Goal: Obtain resource: Download file/media

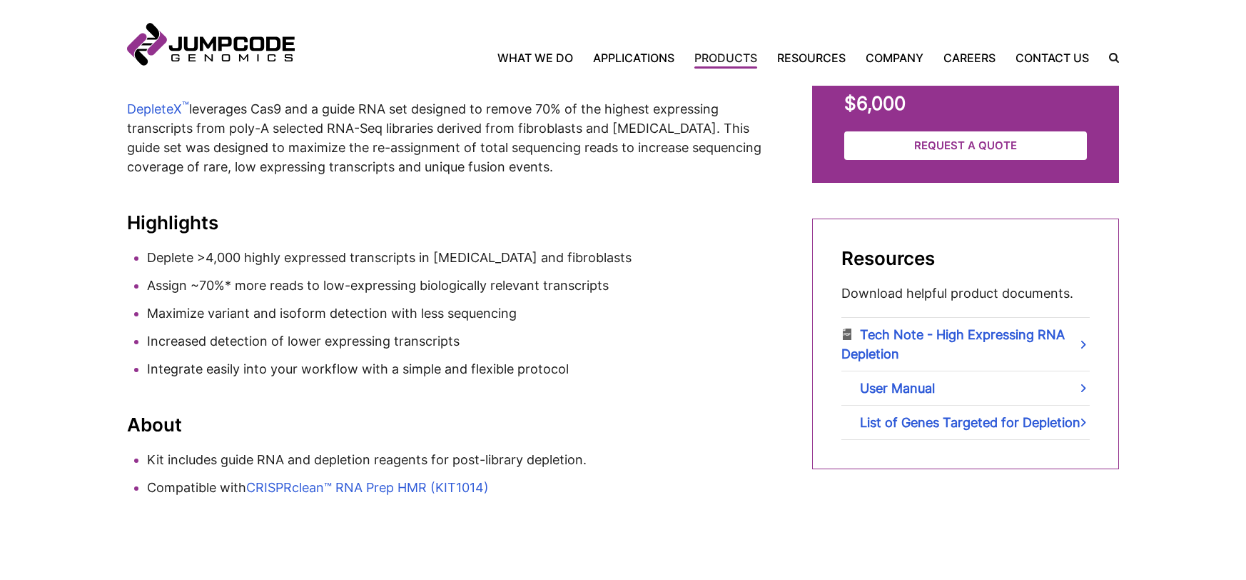
scroll to position [654, 0]
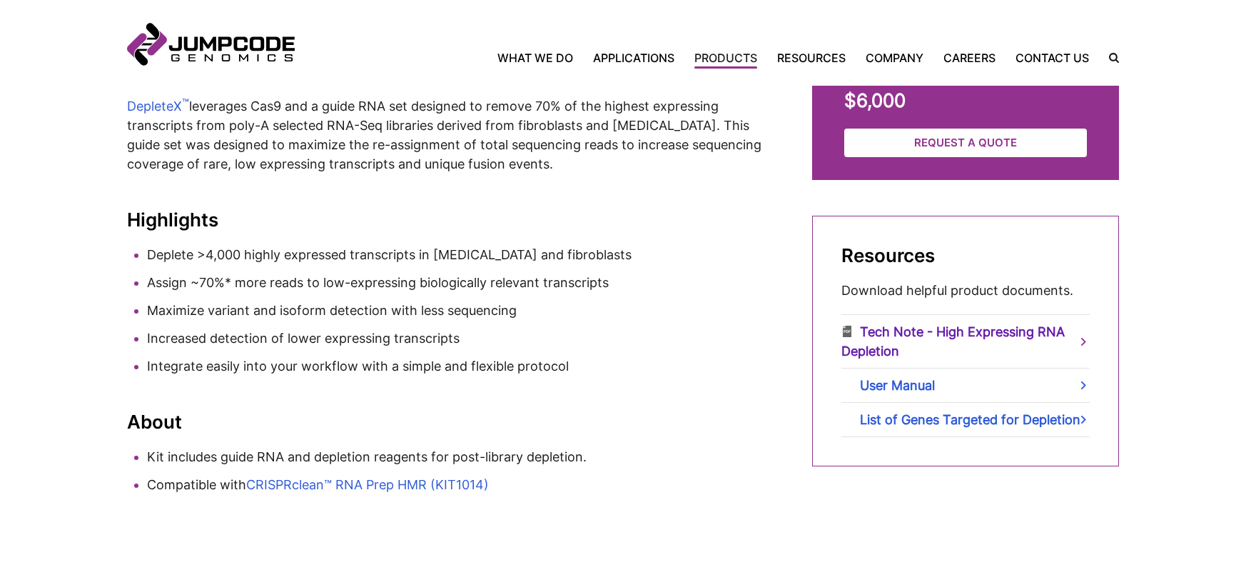
click at [877, 348] on link "Tech Note - High Expressing RNA Depletion" at bounding box center [966, 341] width 248 height 53
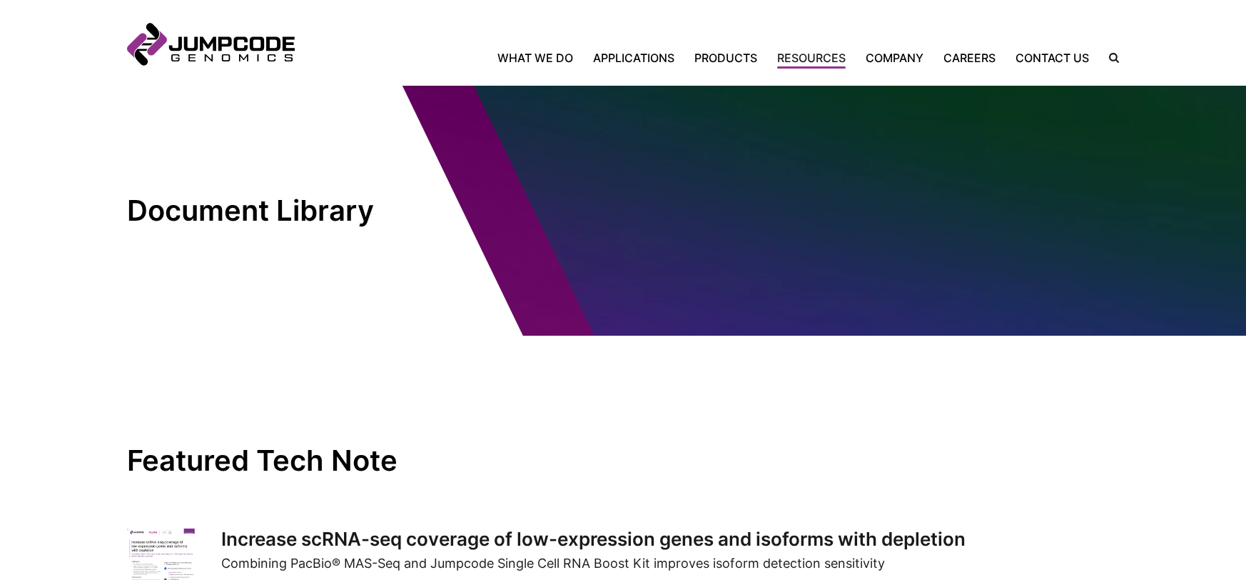
click at [317, 351] on inner-wrap "Featured Tech Note Increase scRNA-seq coverage of low-expression genes and isof…" at bounding box center [623, 478] width 992 height 286
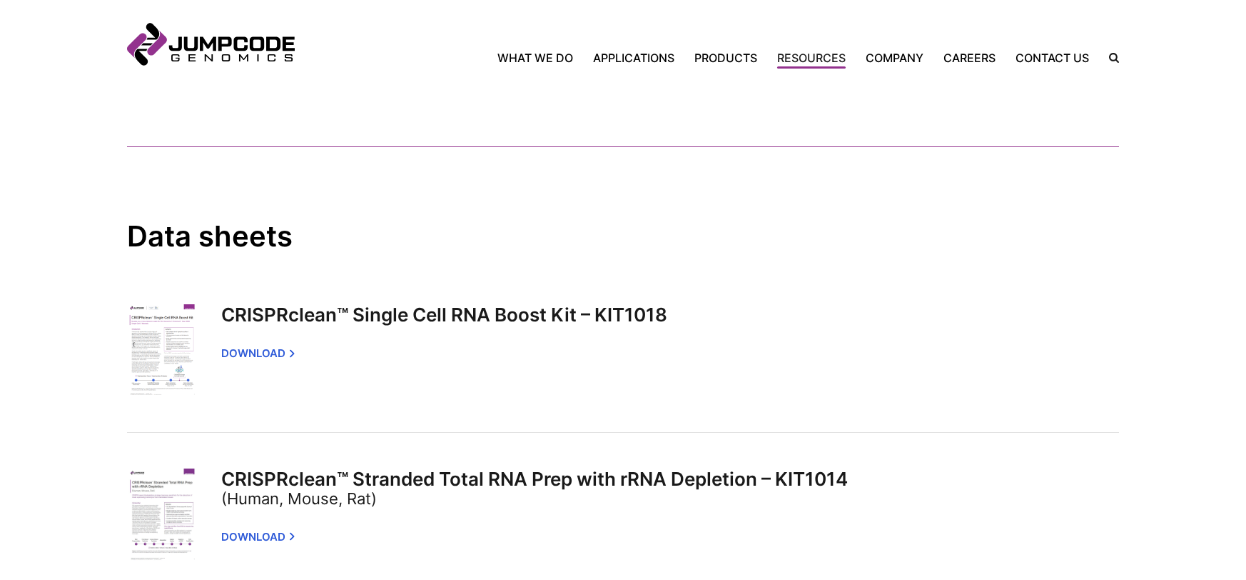
scroll to position [1450, 0]
click at [265, 352] on link "Download" at bounding box center [260, 351] width 74 height 29
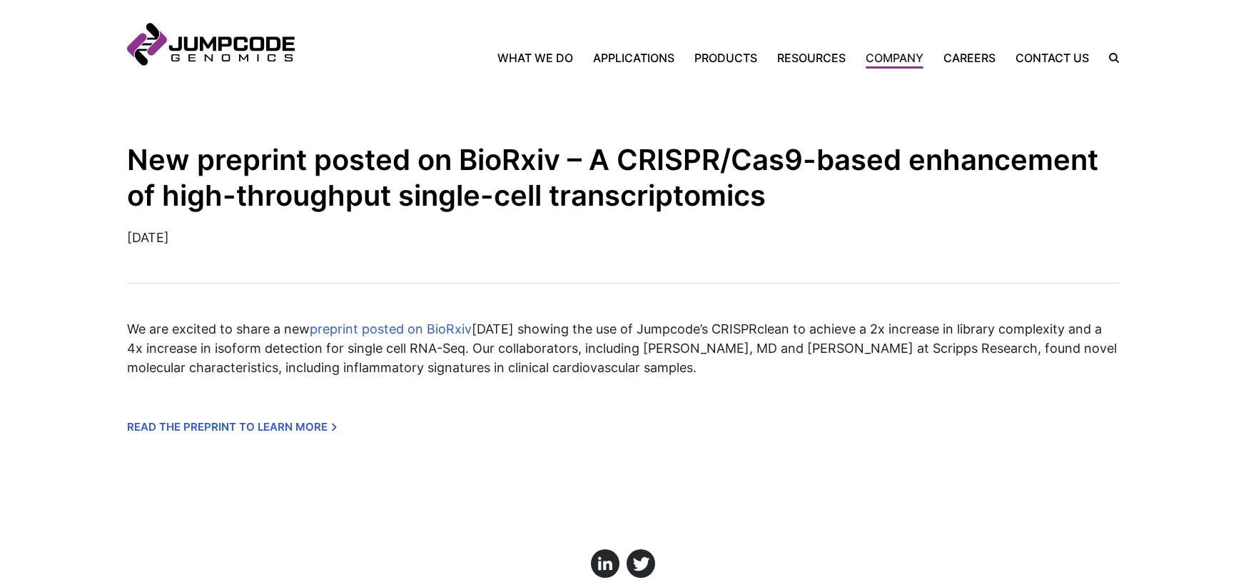
scroll to position [233, 0]
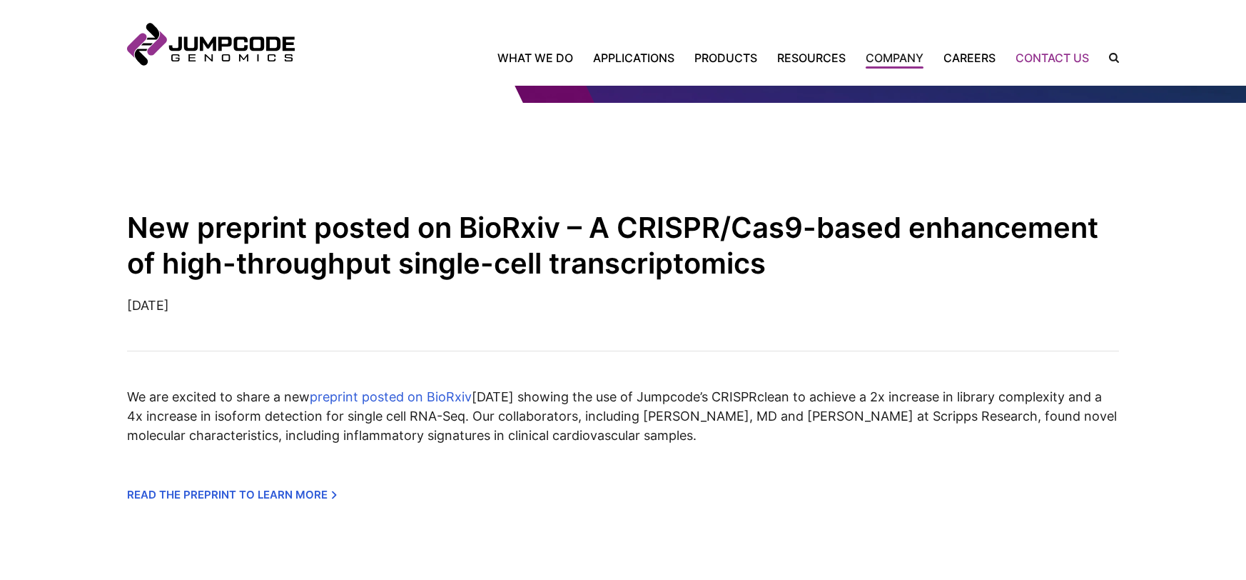
click at [1082, 57] on link "Contact Us" at bounding box center [1053, 57] width 94 height 17
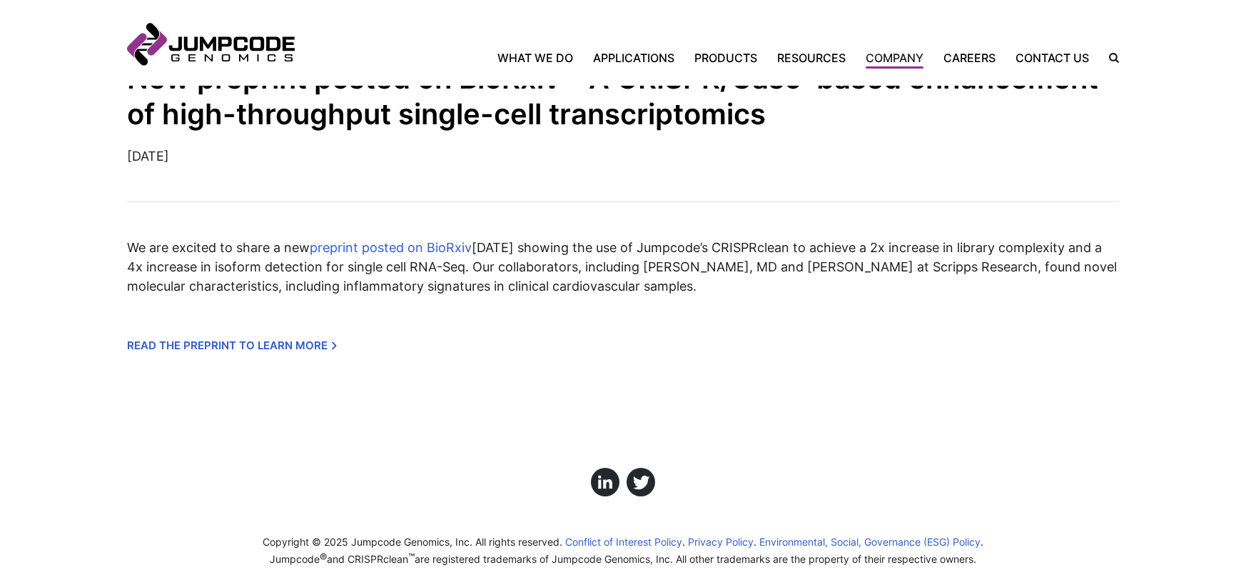
scroll to position [388, 0]
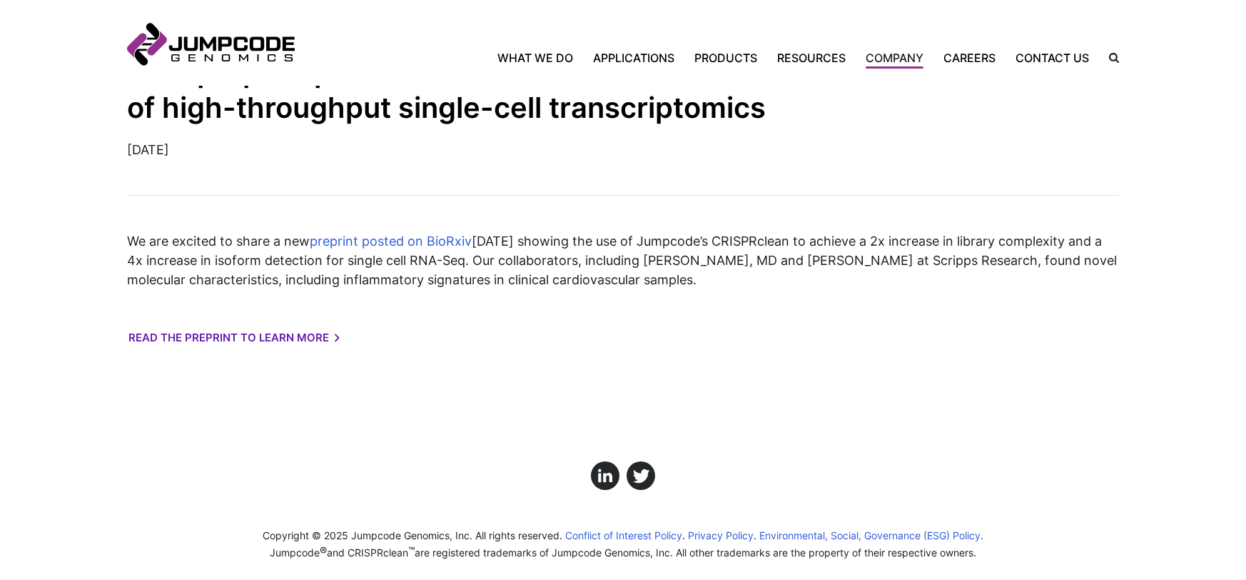
click at [153, 335] on link "Read the preprint to learn more" at bounding box center [233, 337] width 210 height 29
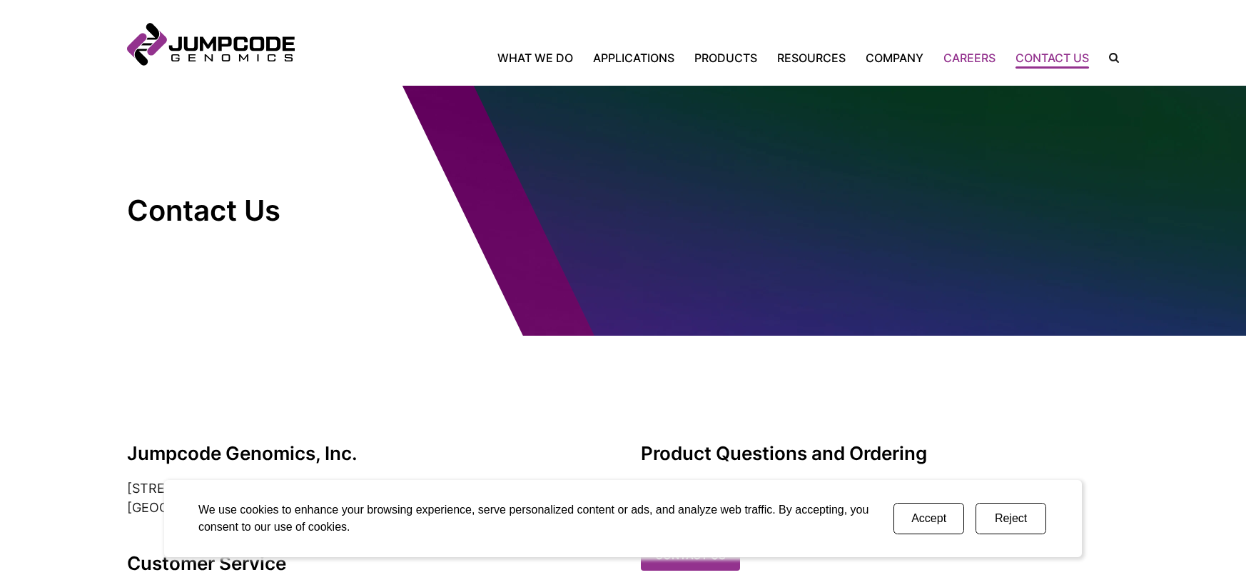
click at [967, 61] on link "Careers" at bounding box center [970, 57] width 72 height 17
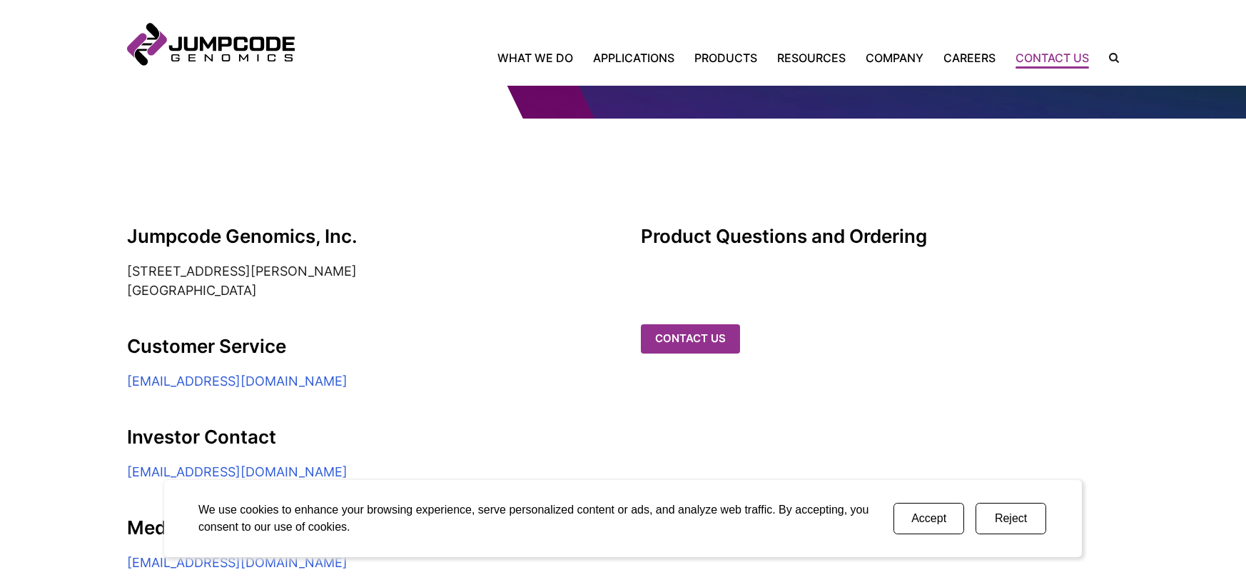
scroll to position [358, 0]
